Goal: Information Seeking & Learning: Learn about a topic

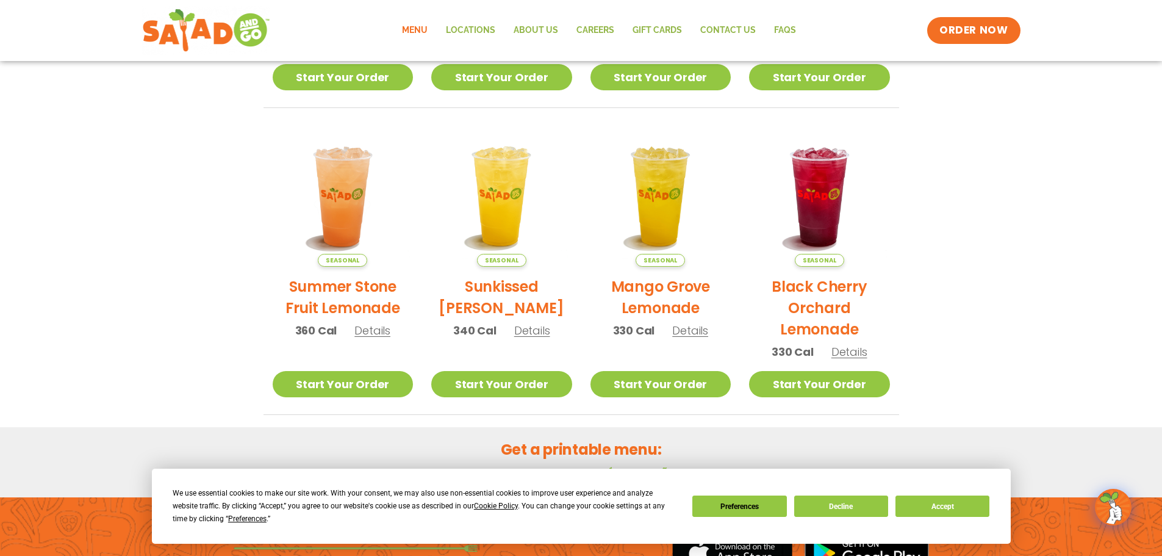
scroll to position [549, 0]
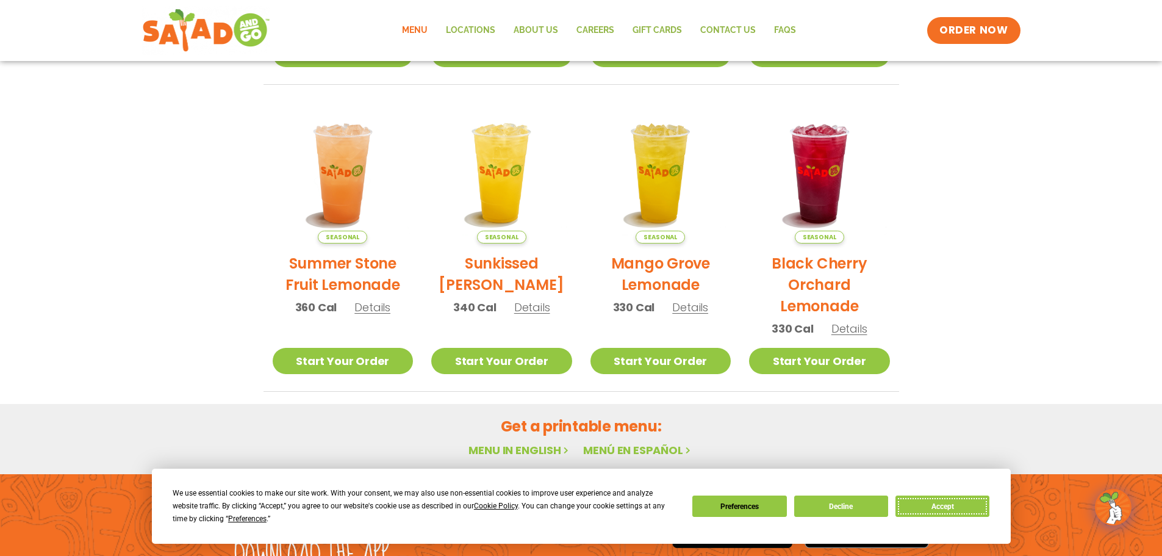
click at [917, 507] on button "Accept" at bounding box center [942, 505] width 94 height 21
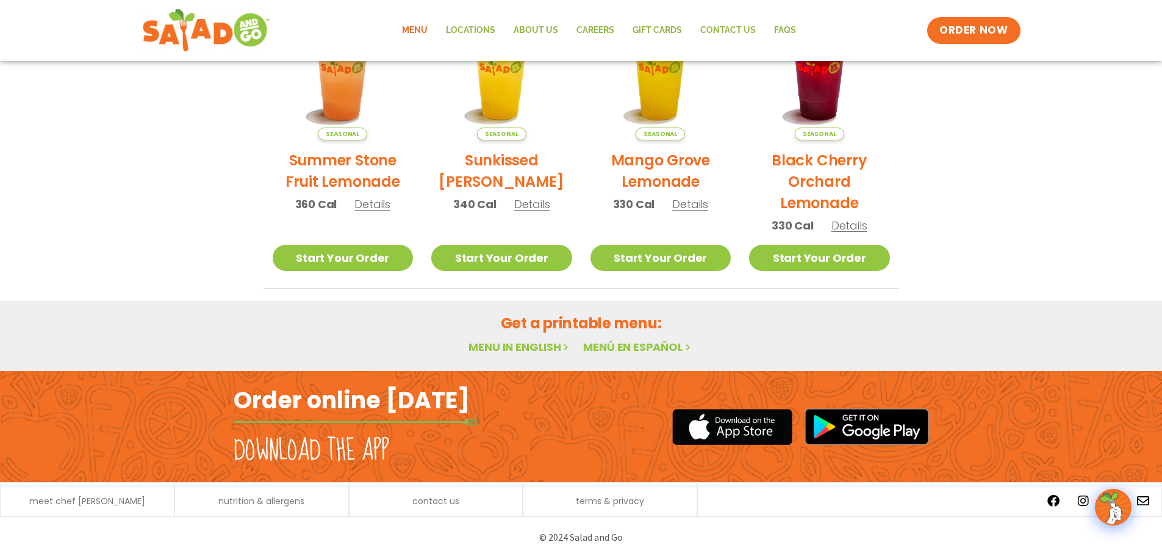
scroll to position [654, 0]
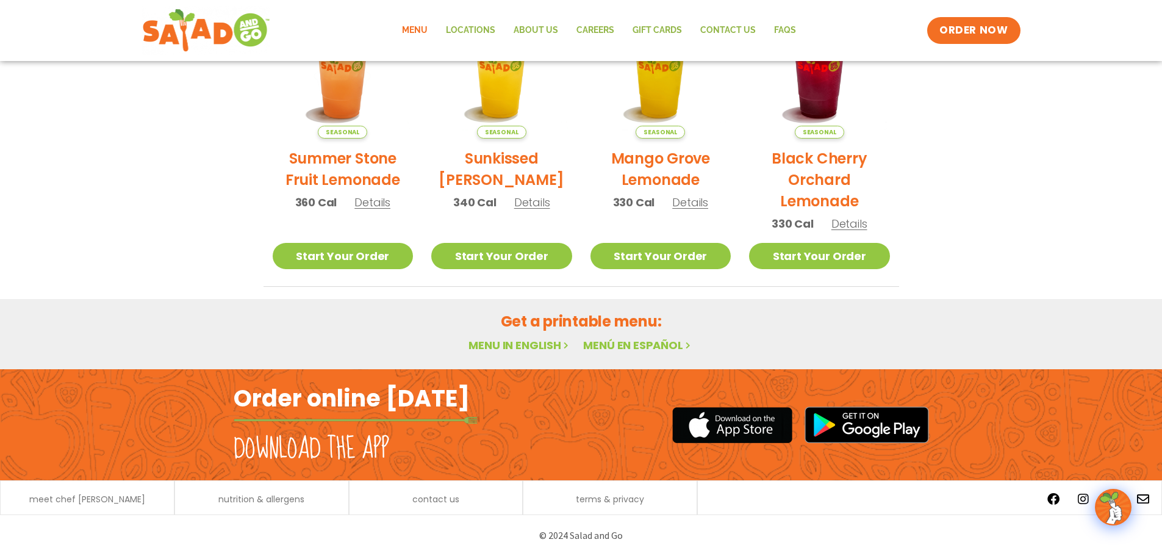
click at [510, 349] on link "Menu in English" at bounding box center [519, 344] width 102 height 15
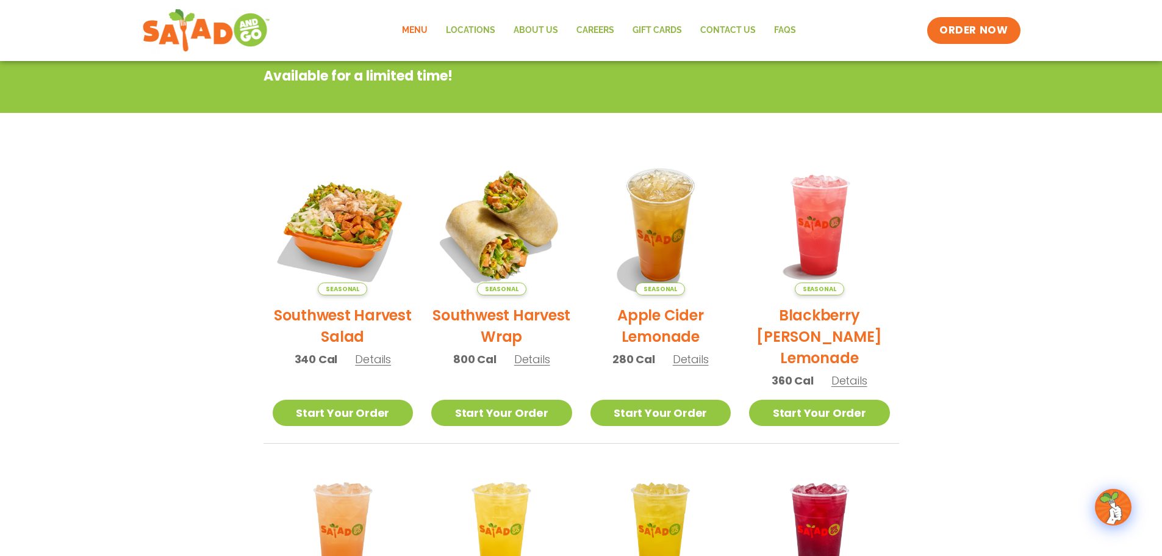
scroll to position [61, 0]
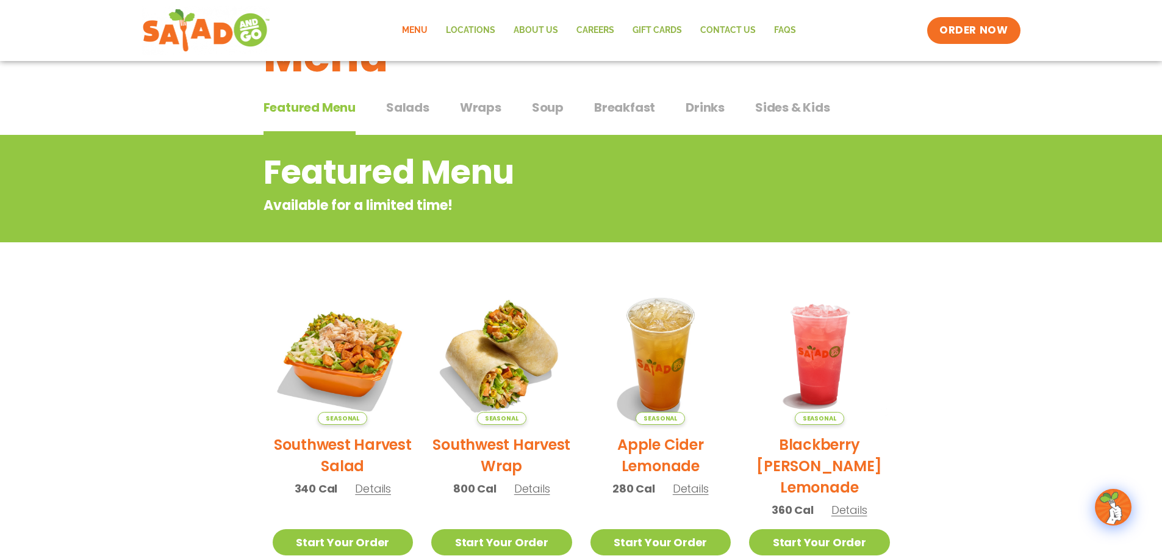
click at [539, 115] on span "Soup" at bounding box center [548, 107] width 32 height 18
